Goal: Task Accomplishment & Management: Use online tool/utility

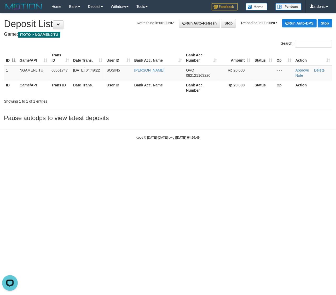
click at [206, 153] on html "Toggle navigation Home Bank Account List Load By Website Group [ITOTO] NGAMENJI…" at bounding box center [168, 76] width 336 height 153
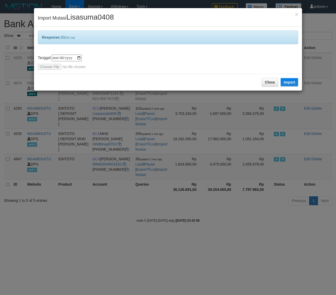
select select "***"
click at [267, 80] on button "Close" at bounding box center [269, 82] width 17 height 9
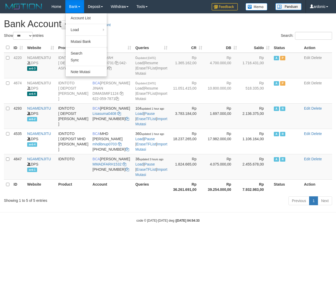
select select "***"
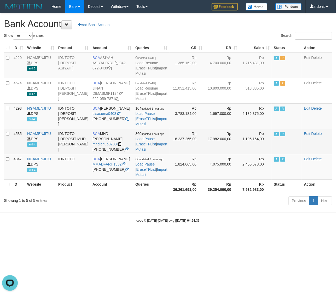
click at [119, 146] on icon at bounding box center [120, 144] width 4 height 4
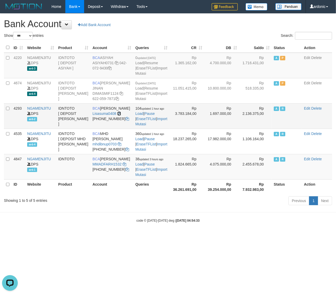
click at [119, 115] on icon at bounding box center [119, 114] width 4 height 4
click at [150, 127] on td "104 updated 1 hour ago Load | Pause | EraseTFList | Import Mutasi" at bounding box center [151, 115] width 36 height 25
click at [152, 126] on link "Import Mutasi" at bounding box center [151, 121] width 32 height 9
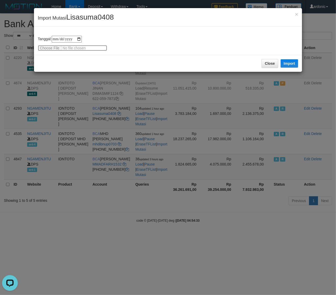
click at [48, 46] on input "file" at bounding box center [72, 48] width 69 height 6
type input "**********"
click at [292, 62] on button "Import" at bounding box center [290, 63] width 18 height 8
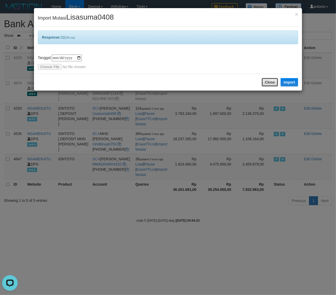
click at [263, 81] on button "Close" at bounding box center [269, 82] width 17 height 9
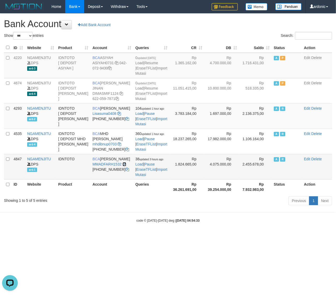
click at [125, 166] on icon at bounding box center [125, 164] width 4 height 4
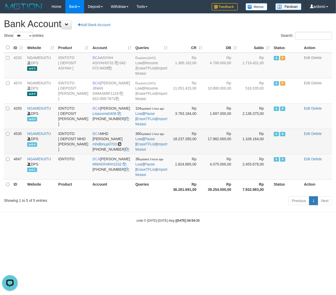
click at [119, 146] on icon at bounding box center [120, 144] width 4 height 4
click at [152, 152] on link "Import Mutasi" at bounding box center [151, 146] width 32 height 9
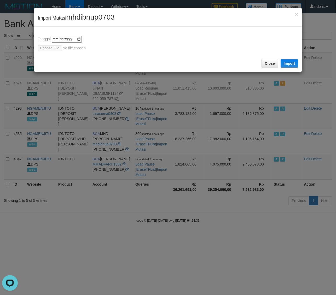
click at [45, 51] on div "**********" at bounding box center [168, 41] width 268 height 28
click at [46, 48] on input "file" at bounding box center [72, 48] width 69 height 6
type input "**********"
click at [286, 62] on button "Import" at bounding box center [290, 63] width 18 height 8
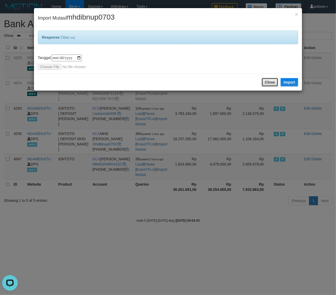
click at [263, 80] on button "Close" at bounding box center [269, 82] width 17 height 9
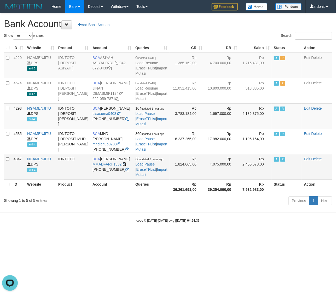
click at [124, 166] on icon at bounding box center [125, 164] width 4 height 4
click at [154, 177] on link "Import Mutasi" at bounding box center [151, 171] width 32 height 9
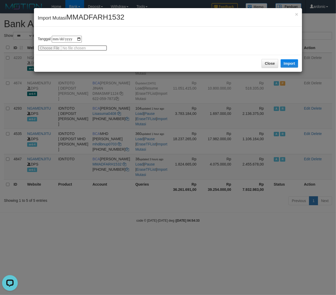
click at [46, 47] on input "file" at bounding box center [72, 48] width 69 height 6
type input "**********"
click at [293, 60] on button "Import" at bounding box center [290, 63] width 18 height 8
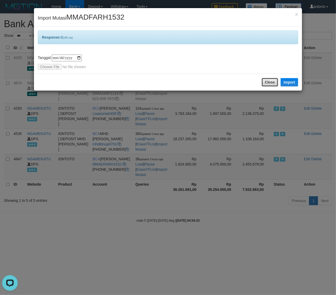
click at [276, 80] on button "Close" at bounding box center [269, 82] width 17 height 9
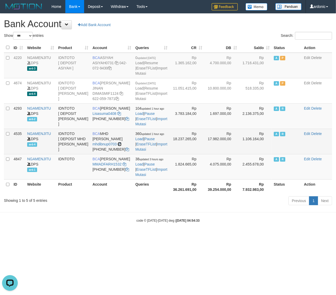
click at [120, 146] on icon at bounding box center [120, 144] width 4 height 4
click at [152, 152] on link "Import Mutasi" at bounding box center [151, 146] width 32 height 9
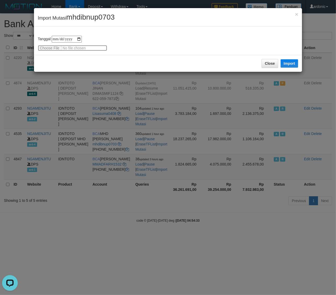
click at [54, 46] on input "file" at bounding box center [72, 48] width 69 height 6
type input "**********"
click at [292, 62] on button "Import" at bounding box center [290, 63] width 18 height 8
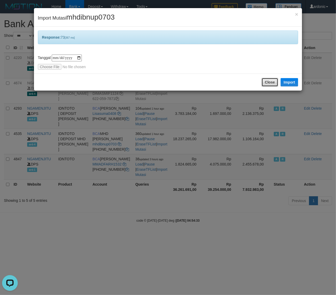
click at [263, 81] on button "Close" at bounding box center [269, 82] width 17 height 9
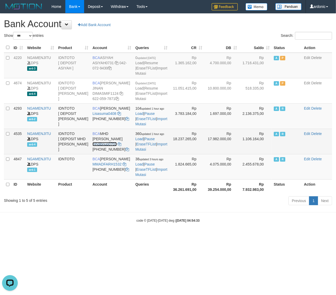
click at [106, 146] on link "mhdibnup0703" at bounding box center [104, 144] width 24 height 4
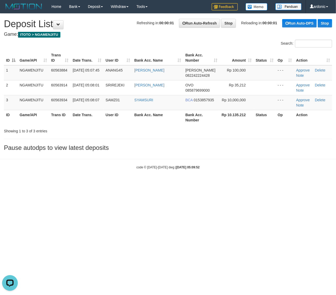
click at [212, 165] on div "code © 2012-2018 dwg | 2025/10/01 05:09:52" at bounding box center [168, 167] width 336 height 5
click at [321, 99] on link "Delete" at bounding box center [320, 100] width 10 height 4
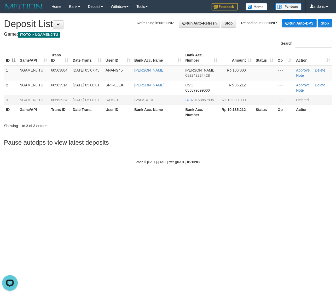
click at [290, 178] on html "Toggle navigation Home Bank Account List Load By Website Group [ITOTO] NGAMENJI…" at bounding box center [168, 89] width 336 height 178
click at [101, 40] on div "Search:" at bounding box center [168, 44] width 336 height 9
